Goal: Task Accomplishment & Management: Use online tool/utility

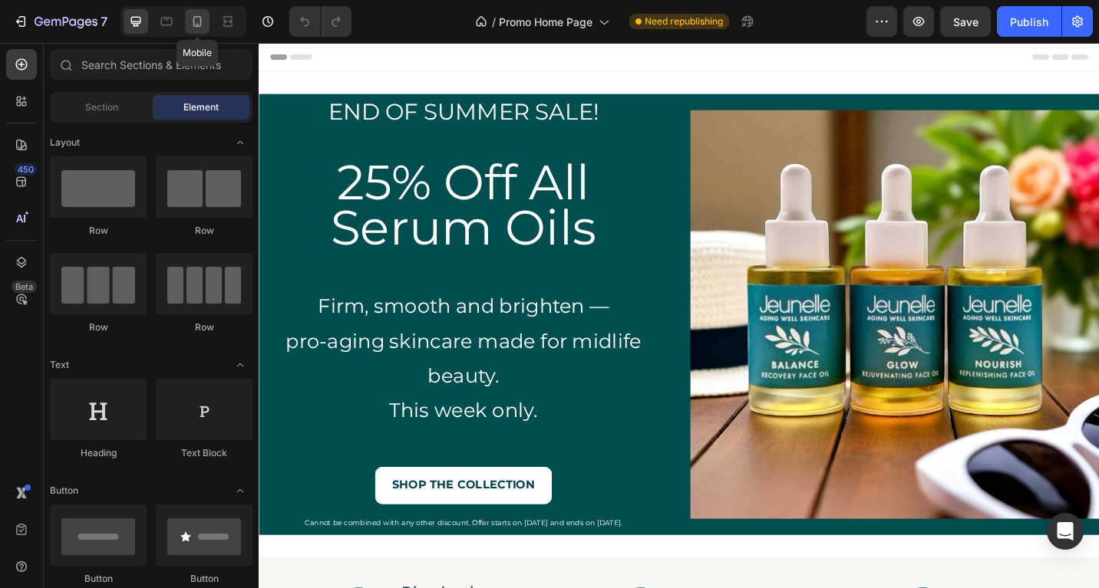
click at [204, 21] on icon at bounding box center [196, 21] width 15 height 15
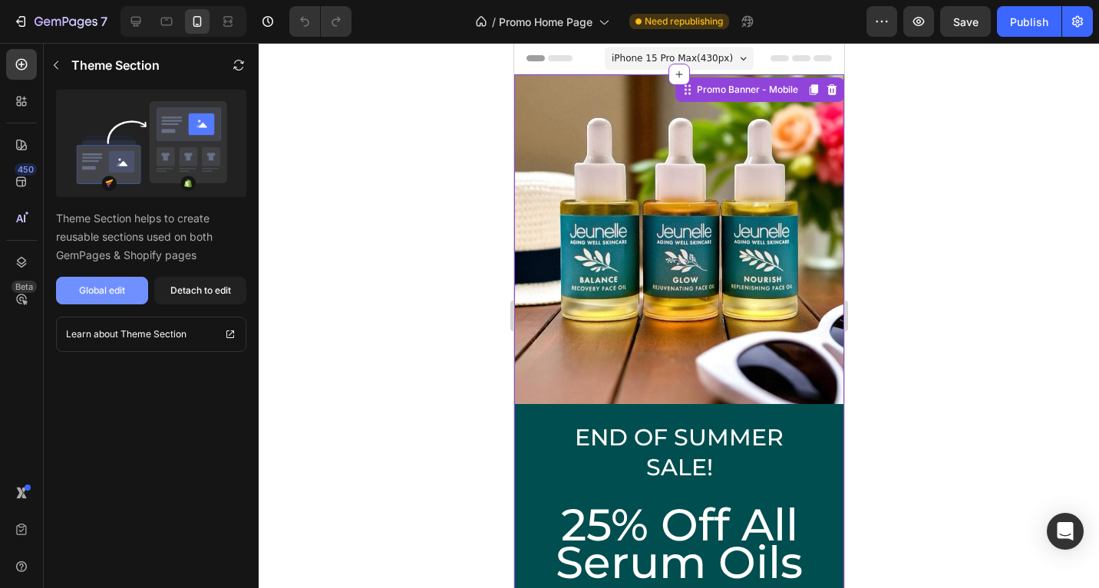
click at [93, 296] on div "Global edit" at bounding box center [102, 291] width 46 height 14
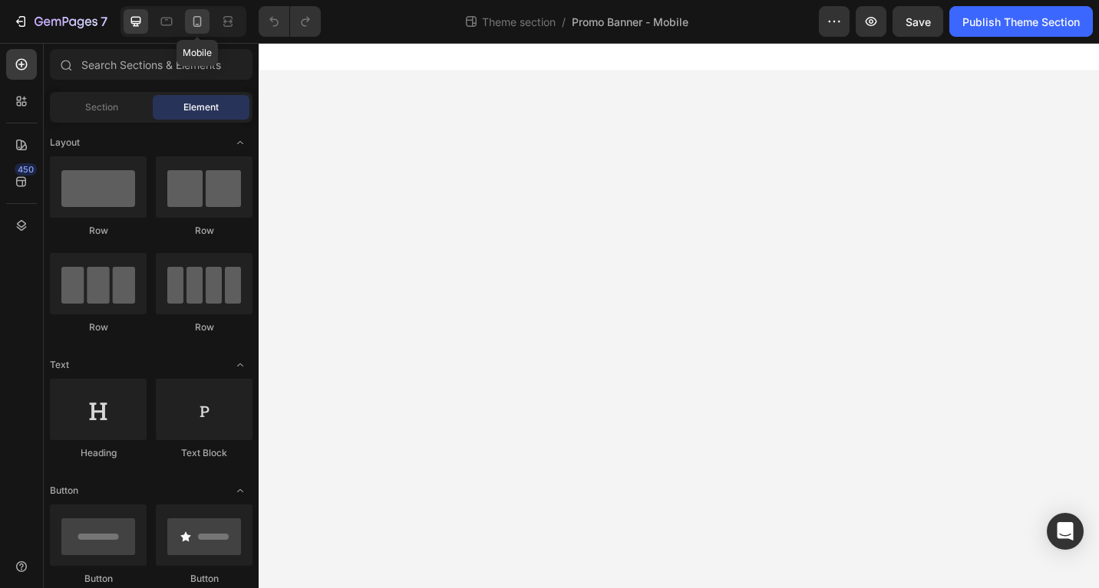
click at [196, 28] on icon at bounding box center [196, 21] width 15 height 15
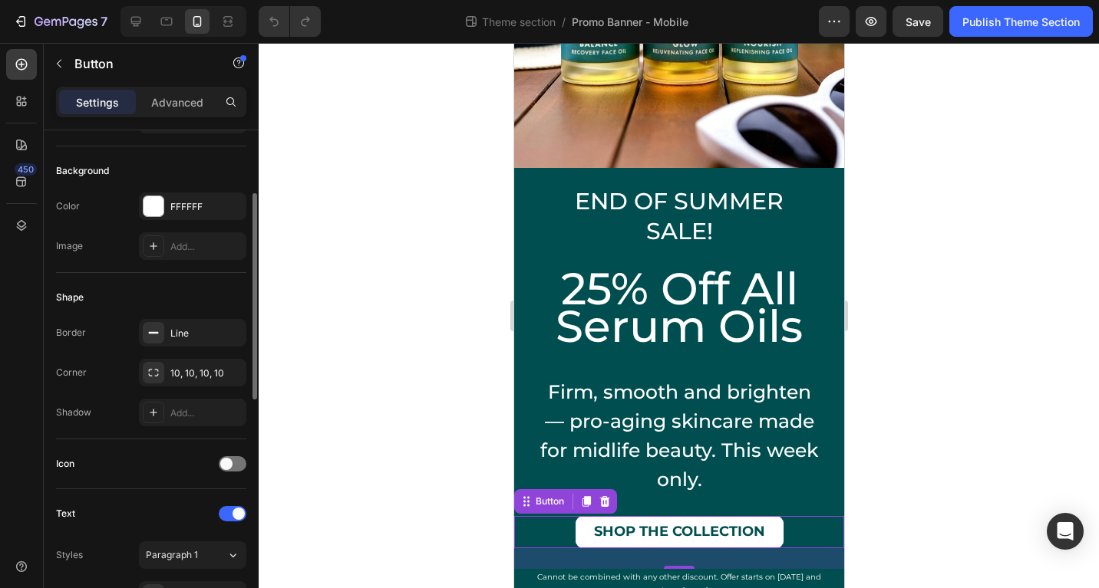
scroll to position [230, 0]
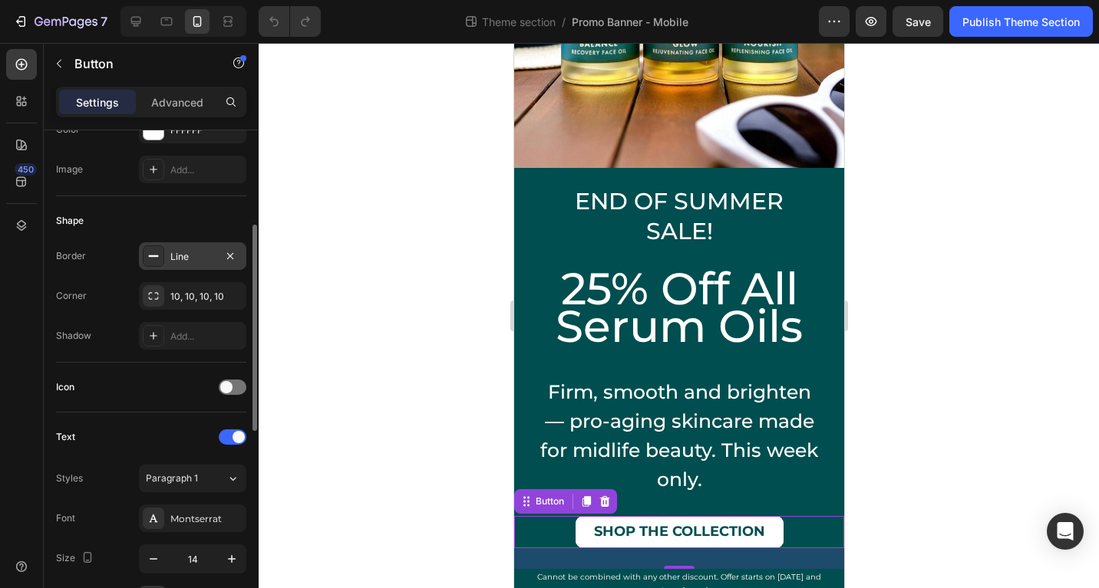
click at [184, 262] on div "Line" at bounding box center [192, 257] width 44 height 14
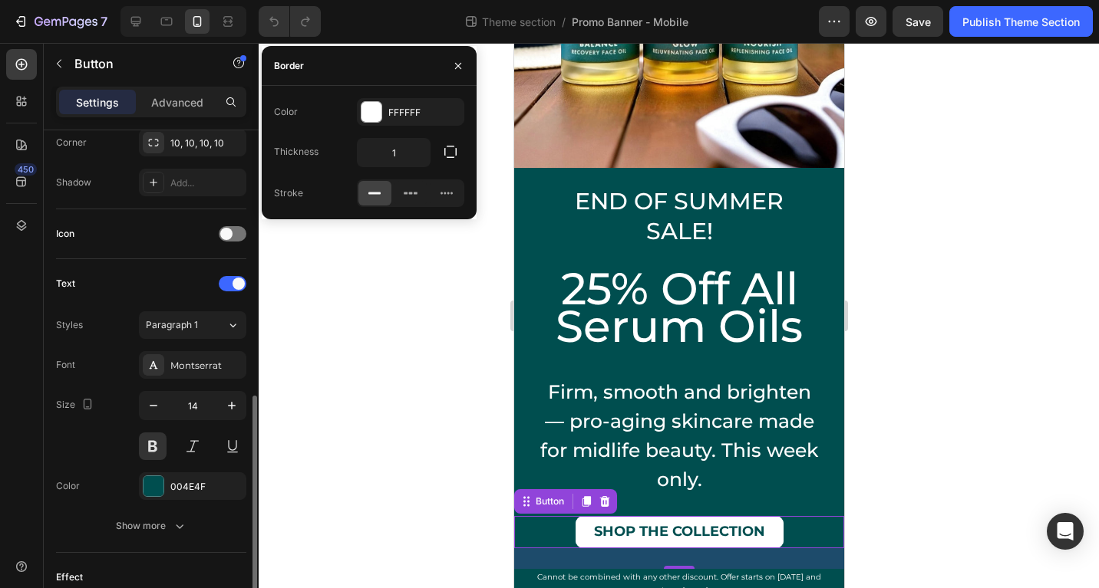
scroll to position [460, 0]
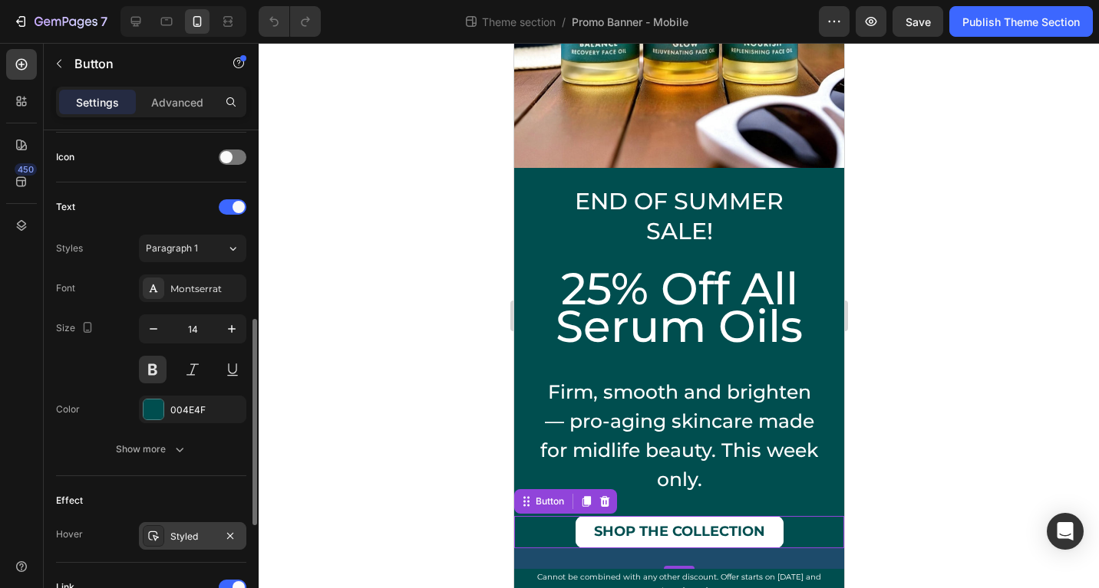
click at [185, 533] on div "Styled" at bounding box center [192, 537] width 44 height 14
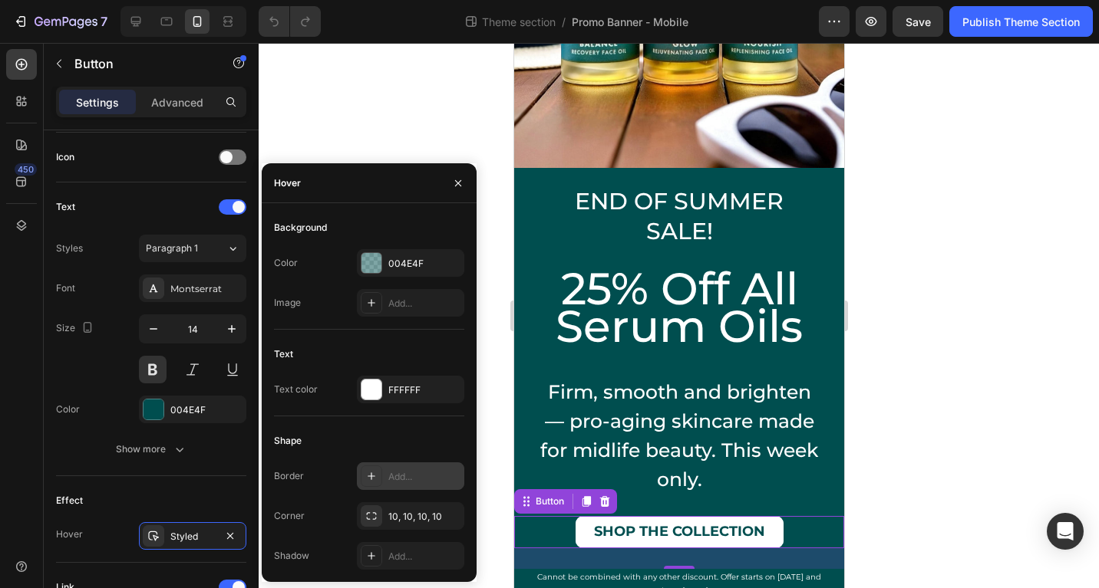
click at [385, 475] on div "Add..." at bounding box center [410, 477] width 107 height 28
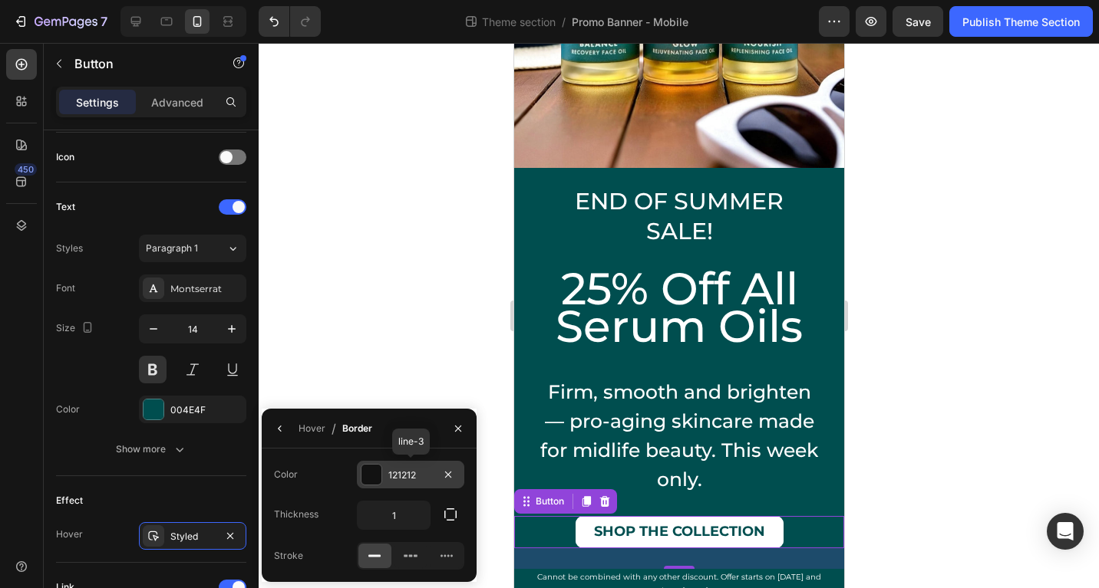
click at [394, 476] on div "121212" at bounding box center [410, 476] width 44 height 14
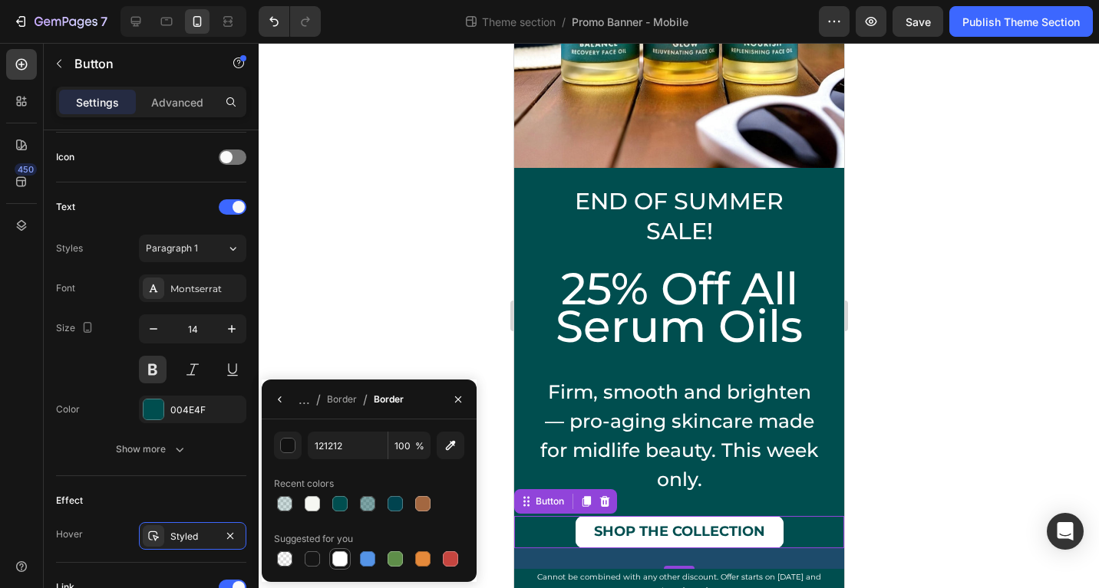
click at [338, 562] on div at bounding box center [339, 559] width 15 height 15
type input "FFFFFF"
click at [463, 400] on icon "button" at bounding box center [458, 400] width 12 height 12
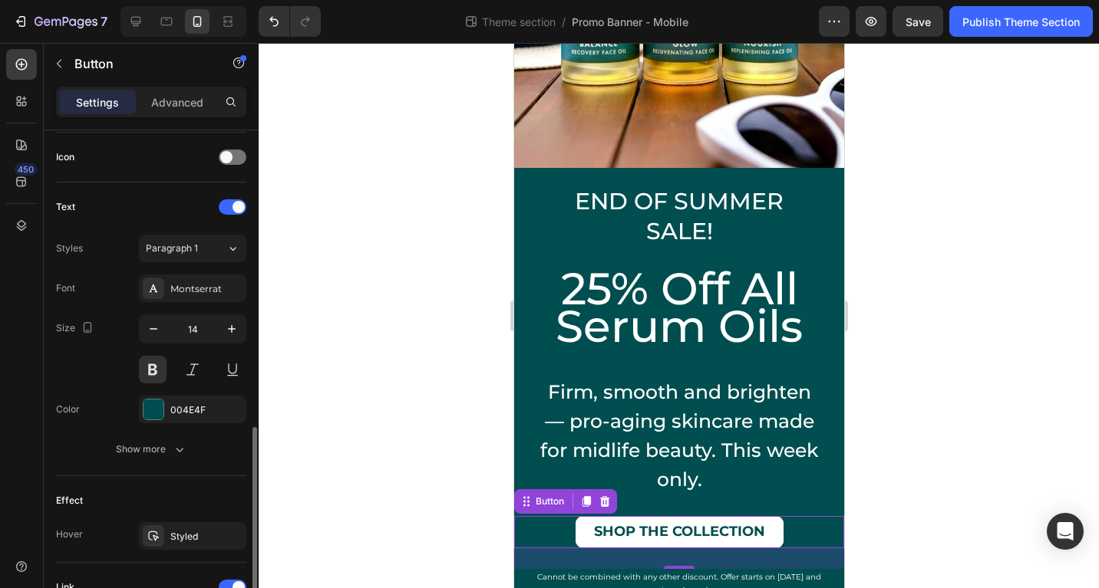
scroll to position [690, 0]
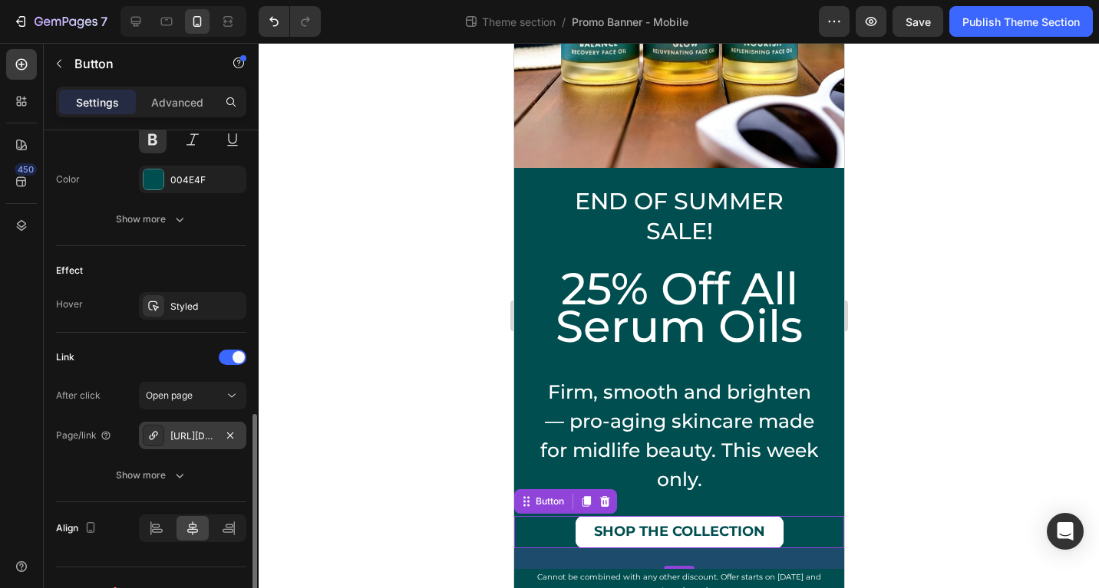
click at [183, 437] on div "https://jeunelleskincare.com/all-products" at bounding box center [192, 437] width 44 height 14
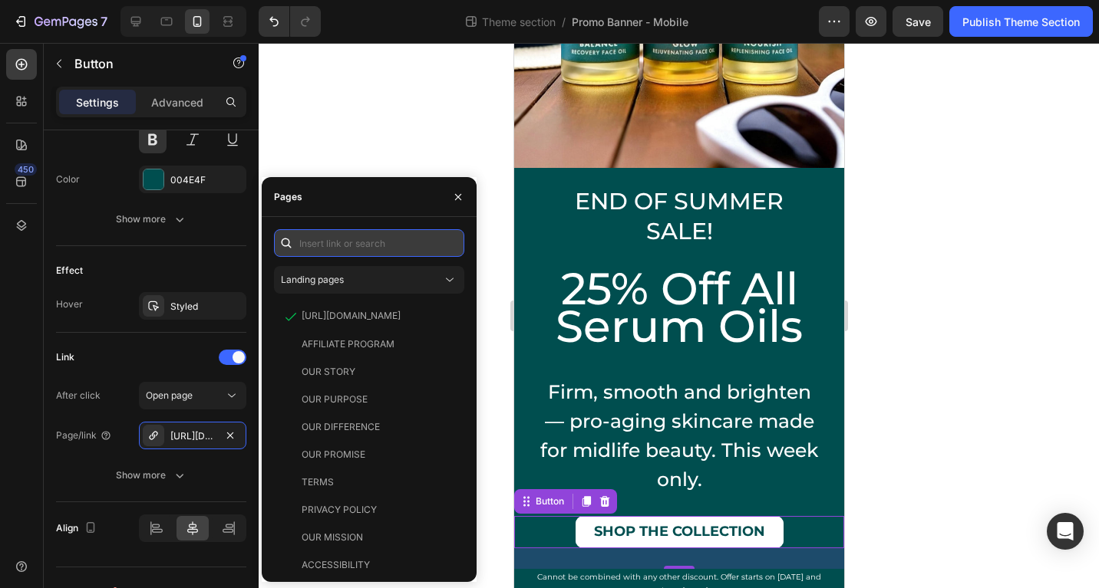
click at [337, 247] on input "text" at bounding box center [369, 243] width 190 height 28
paste input "https://jeunelleskincare.com/collections/all-products"
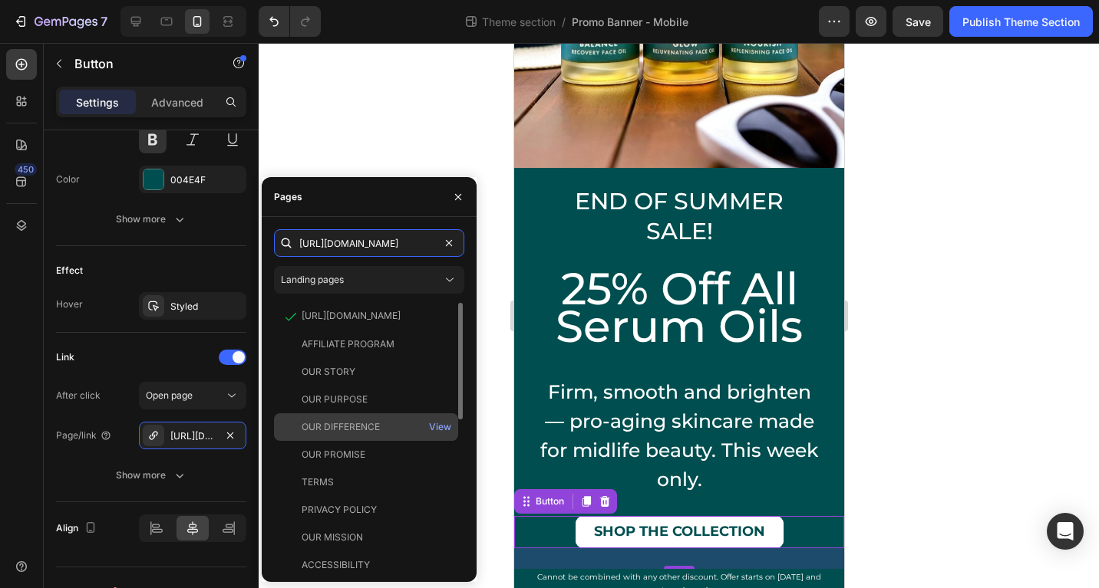
scroll to position [0, 95]
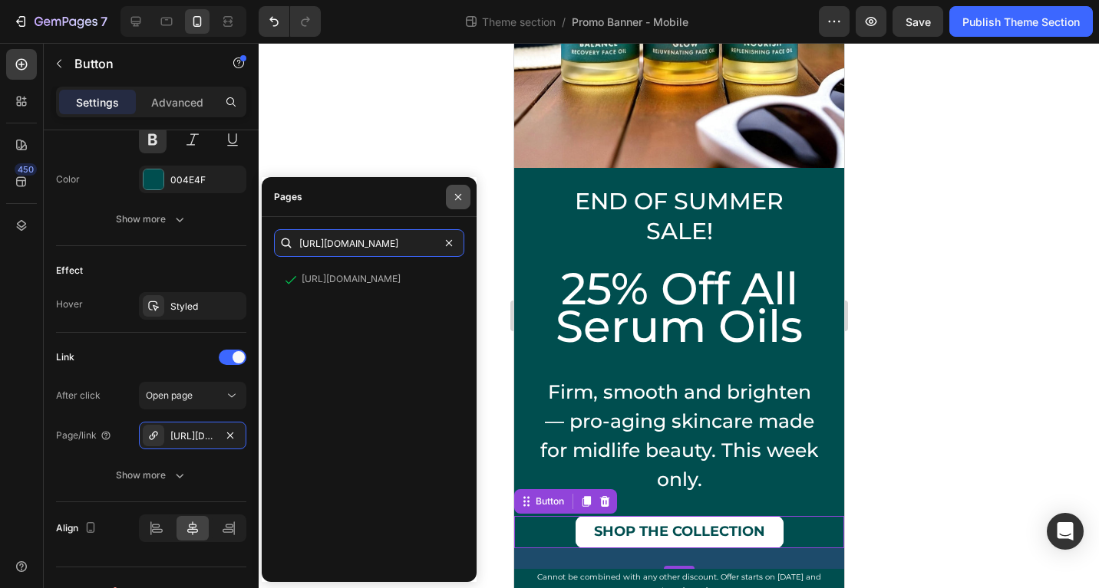
type input "https://jeunelleskincare.com/collections/all-products"
click at [459, 196] on icon "button" at bounding box center [458, 196] width 6 height 6
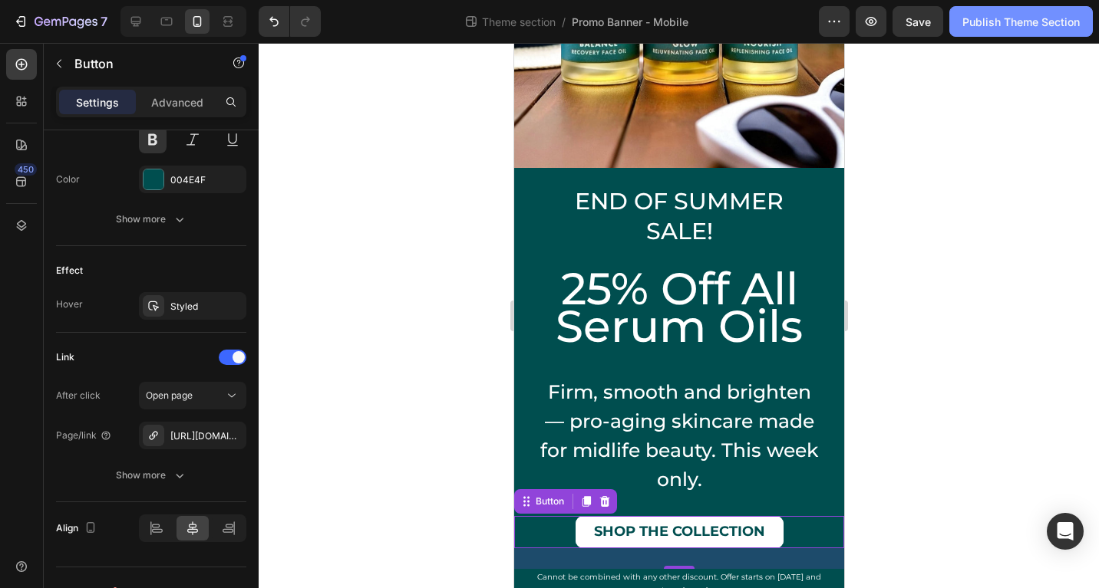
click at [1000, 27] on div "Publish Theme Section" at bounding box center [1020, 22] width 117 height 16
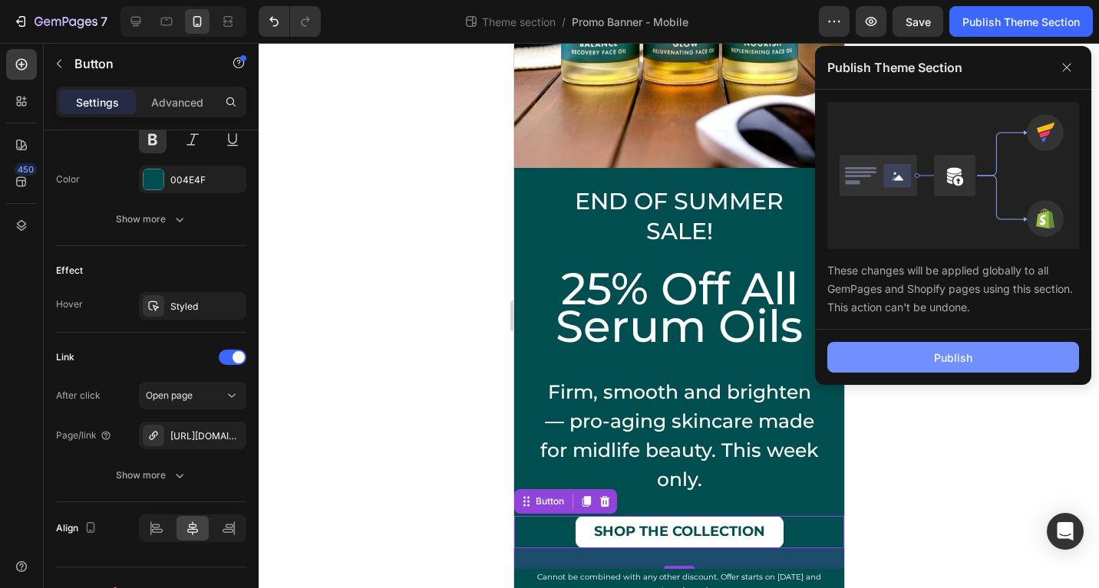
click at [989, 351] on button "Publish" at bounding box center [953, 357] width 252 height 31
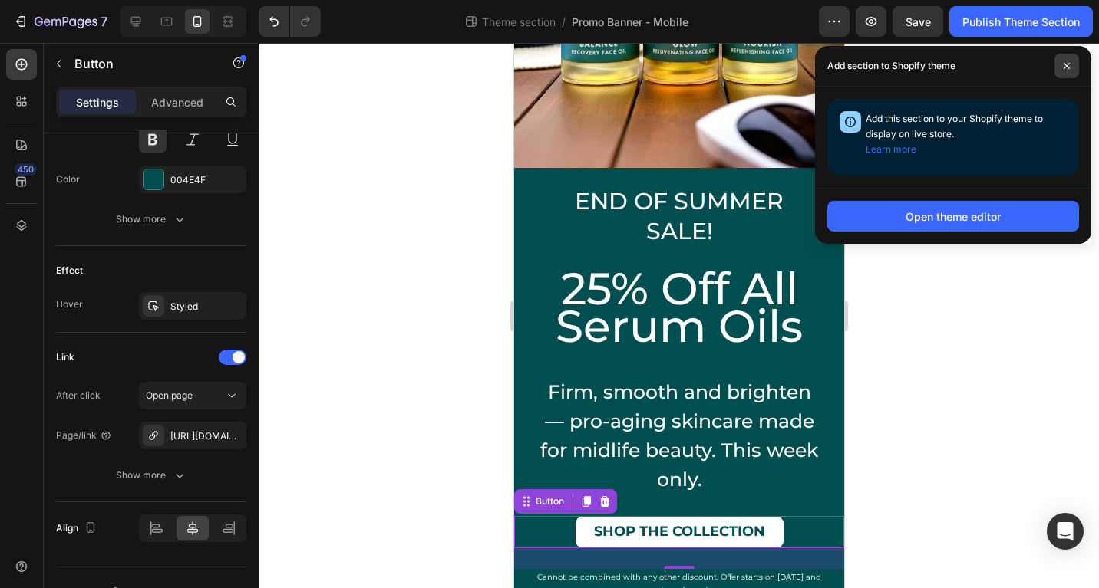
click at [1063, 69] on icon at bounding box center [1067, 66] width 8 height 8
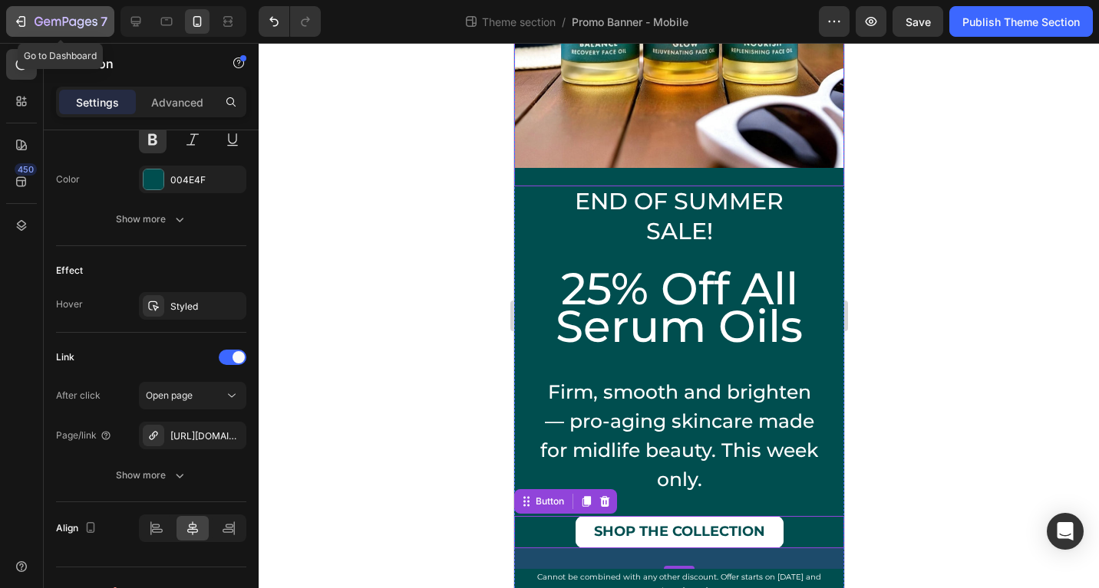
click at [40, 23] on icon "button" at bounding box center [66, 22] width 63 height 13
